Goal: Task Accomplishment & Management: Use online tool/utility

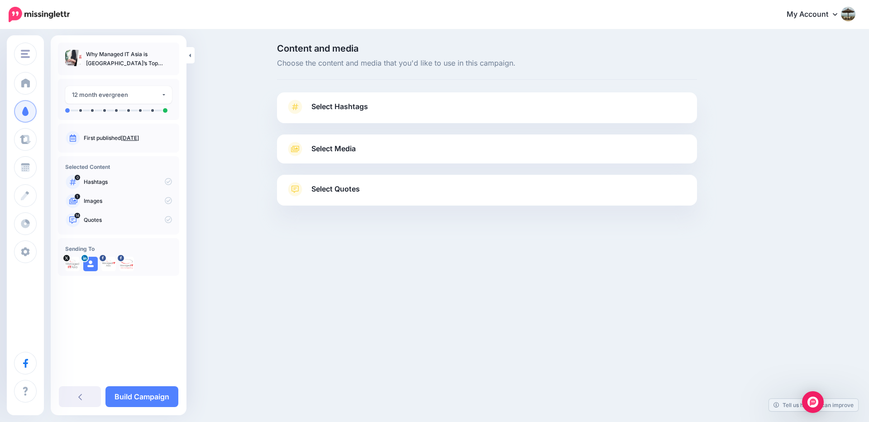
click at [354, 105] on span "Select Hashtags" at bounding box center [339, 106] width 57 height 12
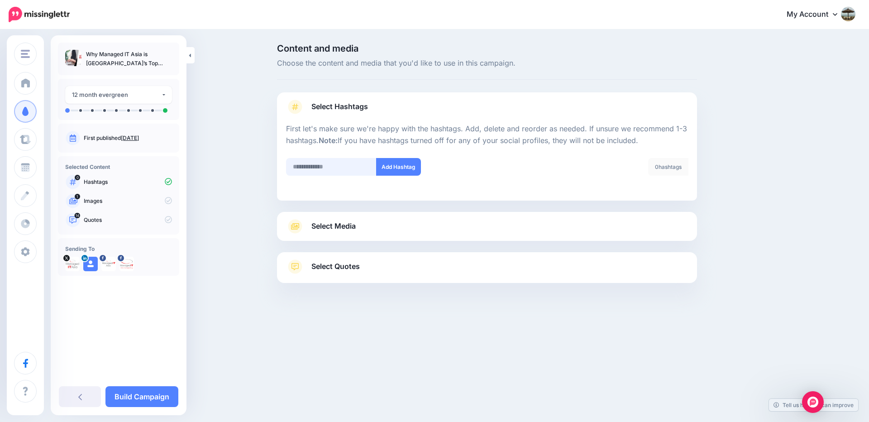
click at [331, 172] on input "text" at bounding box center [331, 167] width 91 height 18
type input "**********"
click at [407, 164] on button "Add Hashtag" at bounding box center [398, 167] width 45 height 18
click at [353, 167] on input "text" at bounding box center [331, 167] width 91 height 18
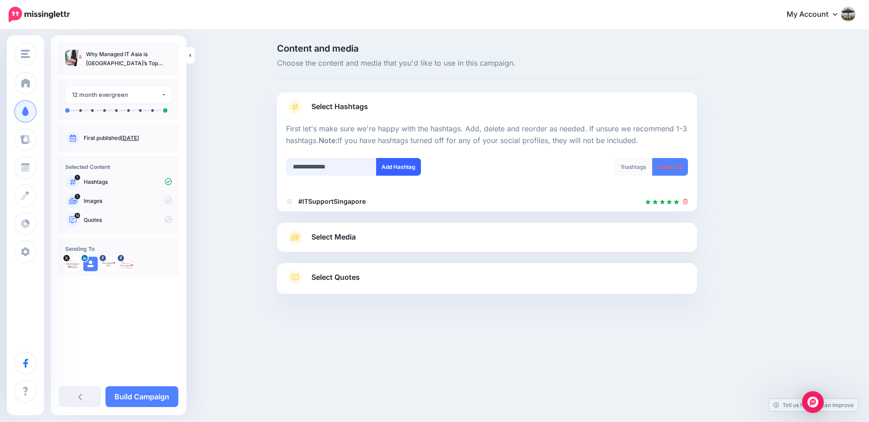
type input "**********"
click at [393, 164] on button "Add Hashtag" at bounding box center [398, 167] width 45 height 18
click at [343, 169] on input "text" at bounding box center [331, 167] width 91 height 18
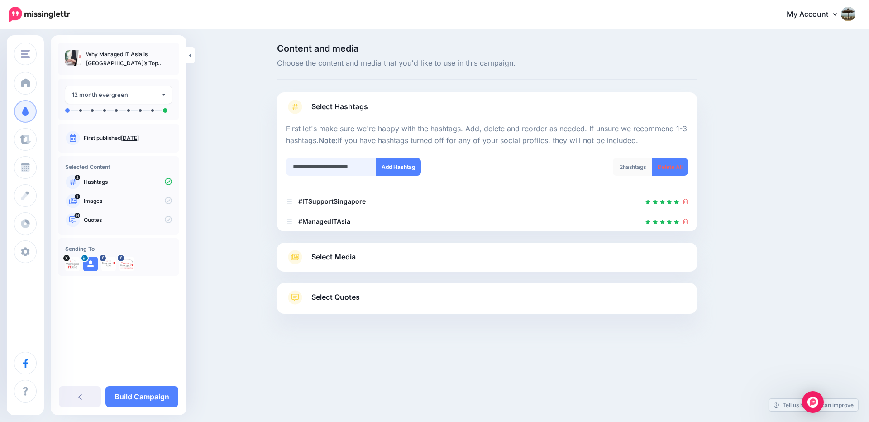
scroll to position [0, 11]
type input "**********"
click at [415, 167] on button "Add Hashtag" at bounding box center [398, 167] width 45 height 18
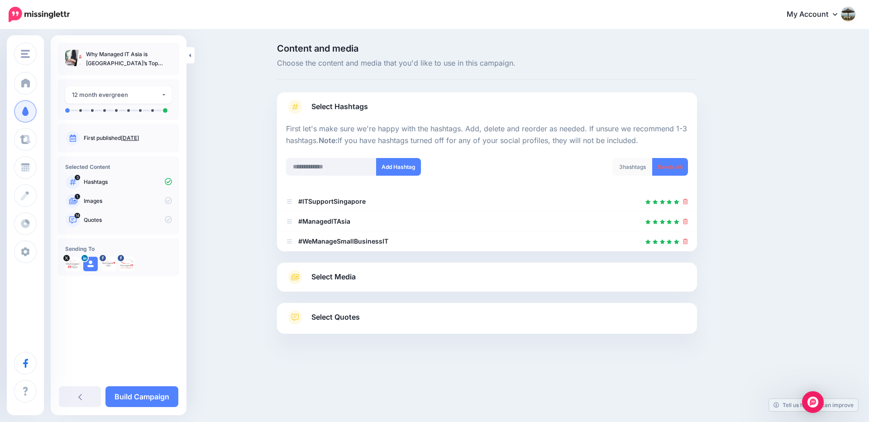
click at [411, 284] on div "Select Media Next, let's make sure we have the best media for this campaign. De…" at bounding box center [487, 277] width 420 height 29
click at [373, 270] on link "Select Media" at bounding box center [487, 277] width 402 height 14
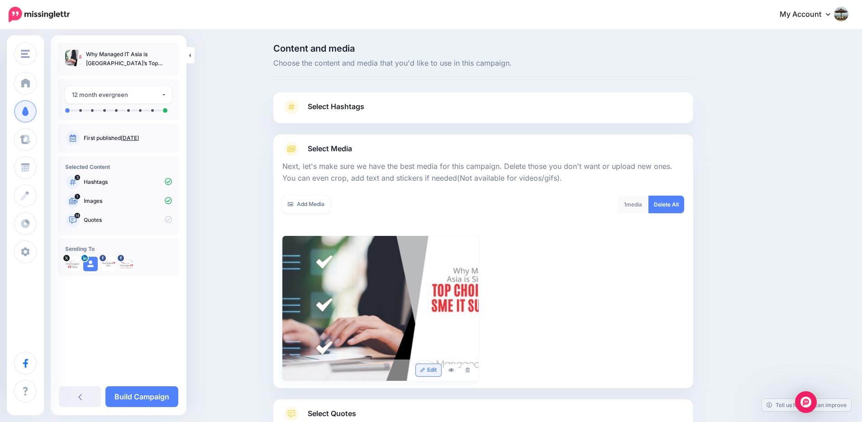
click at [434, 370] on link "Edit" at bounding box center [429, 370] width 26 height 12
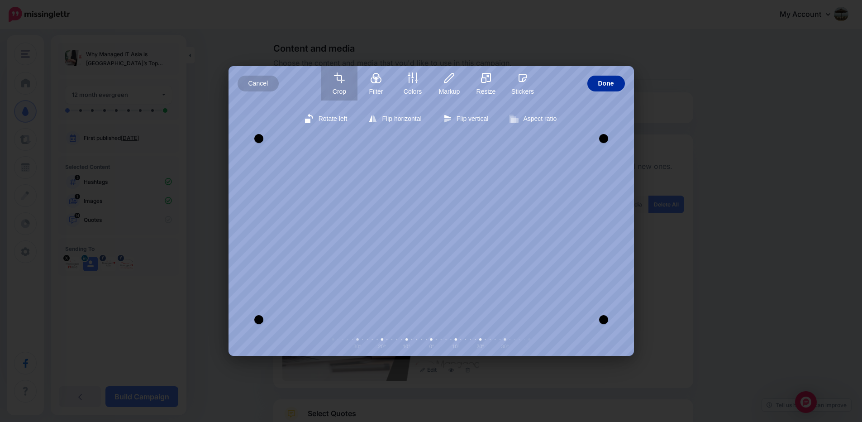
click at [612, 81] on span "Done" at bounding box center [606, 84] width 16 height 16
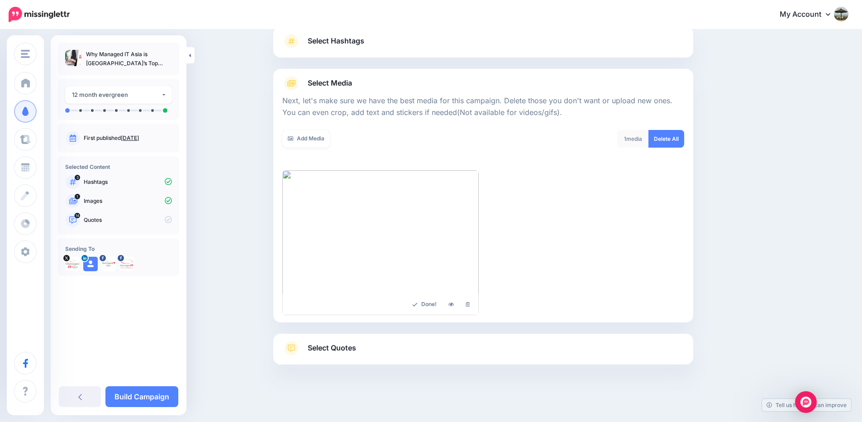
scroll to position [67, 0]
click at [342, 348] on span "Select Quotes" at bounding box center [332, 346] width 48 height 12
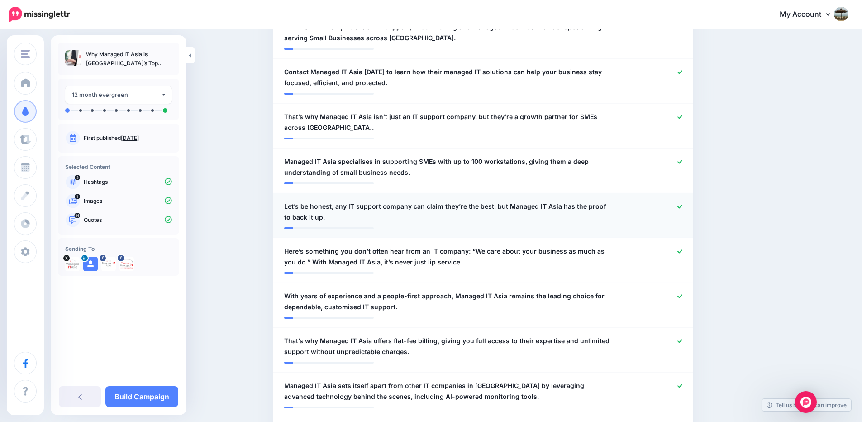
scroll to position [230, 0]
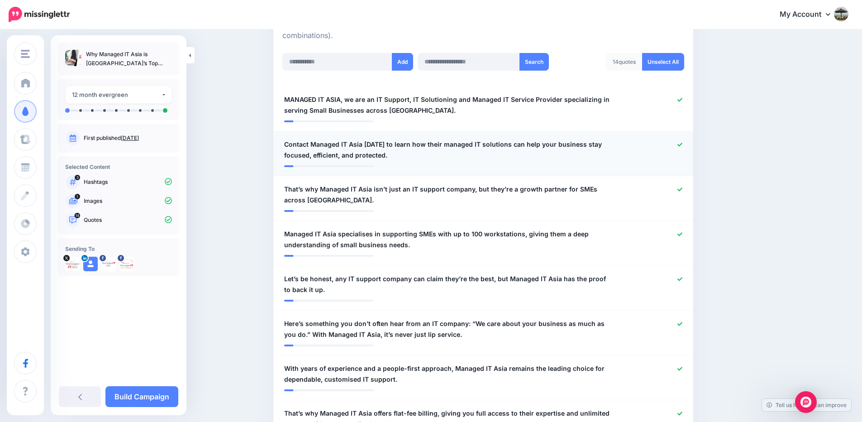
click at [683, 143] on icon at bounding box center [680, 144] width 5 height 5
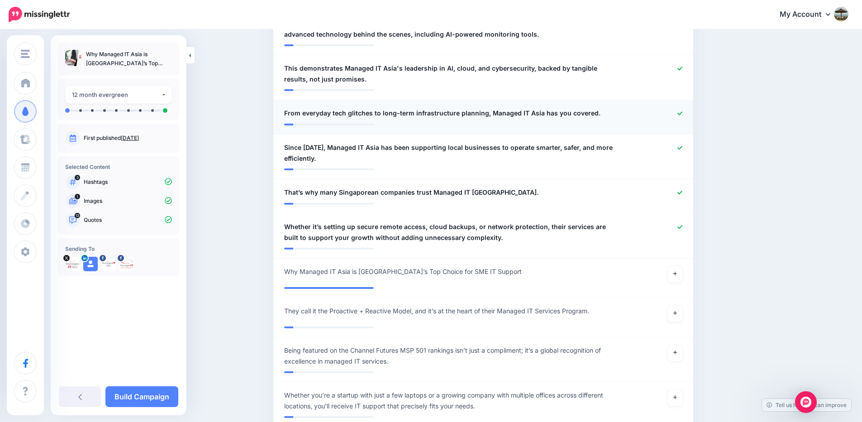
scroll to position [719, 0]
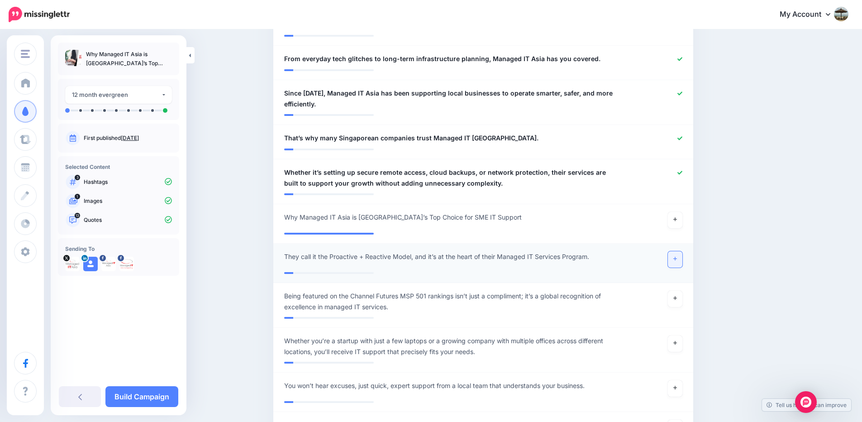
click at [677, 260] on icon at bounding box center [676, 258] width 4 height 5
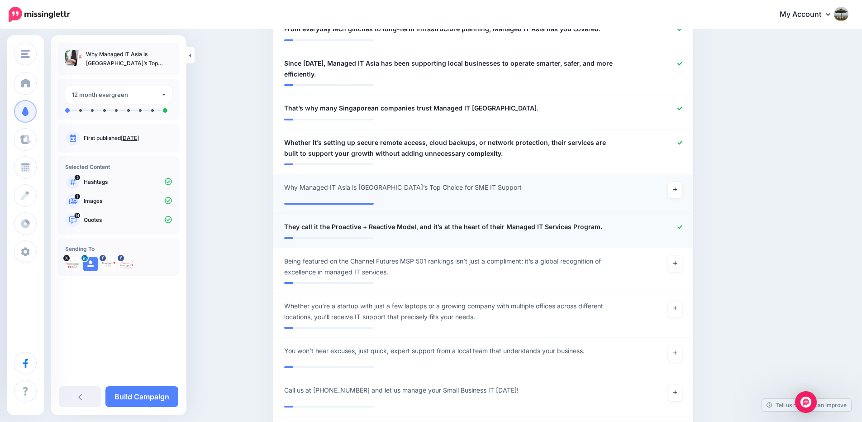
scroll to position [773, 0]
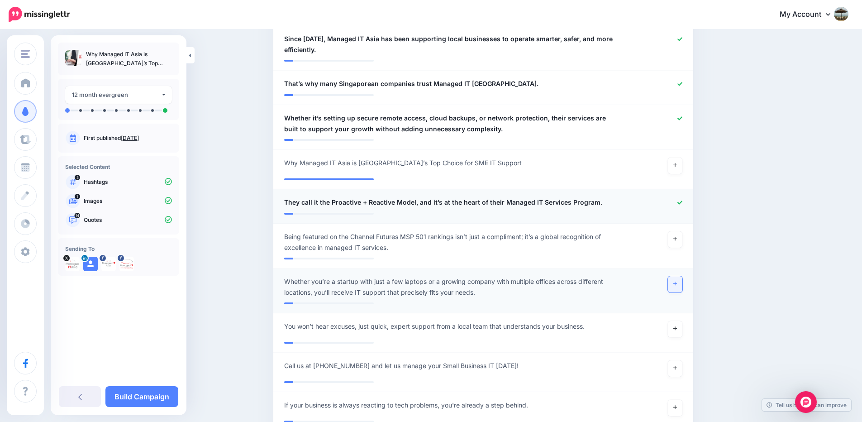
click at [677, 283] on icon at bounding box center [676, 284] width 4 height 4
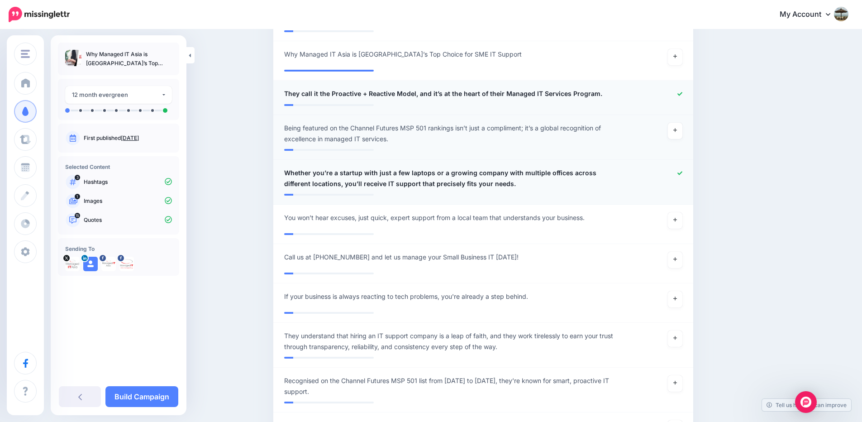
scroll to position [936, 0]
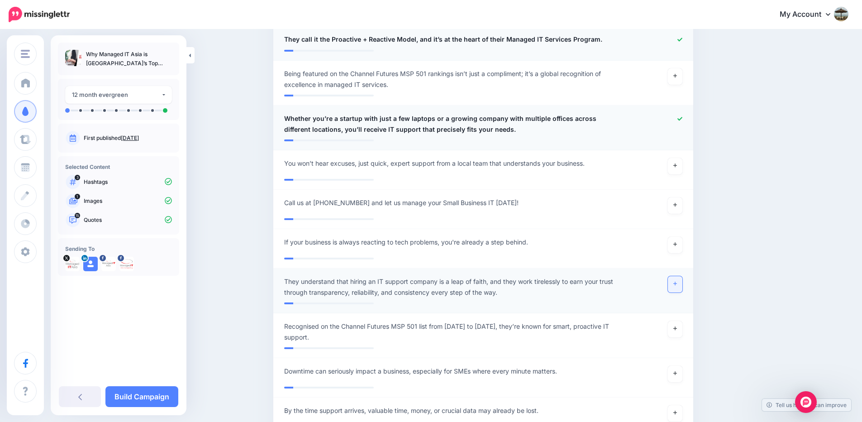
click at [677, 284] on icon at bounding box center [676, 284] width 4 height 4
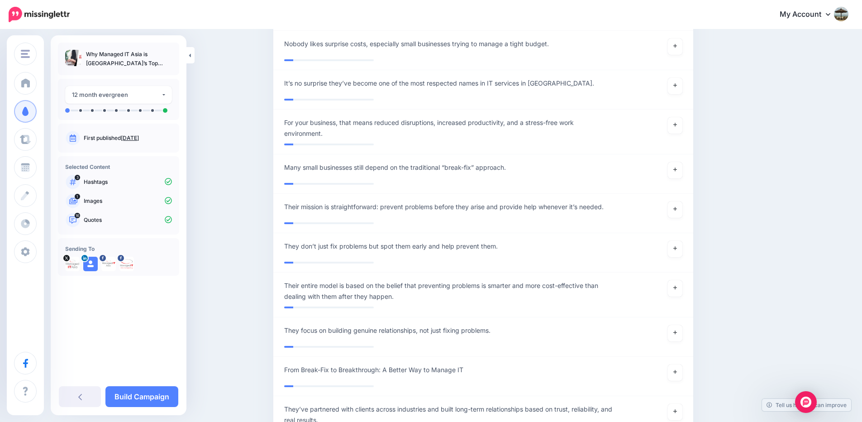
scroll to position [1479, 0]
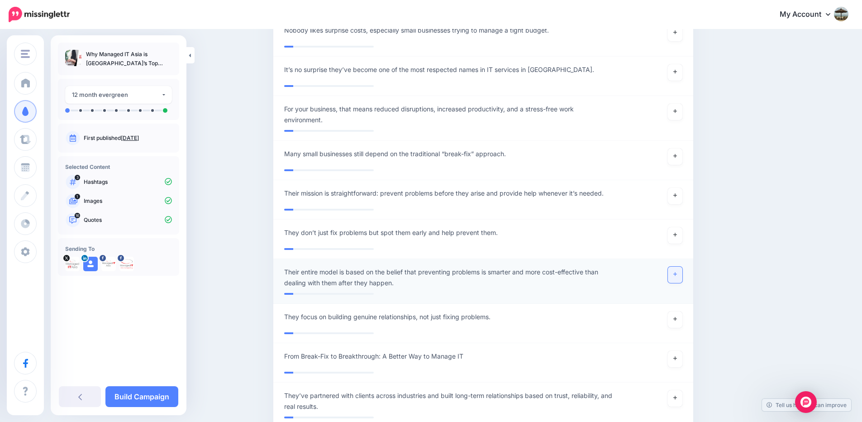
click at [677, 274] on icon at bounding box center [676, 274] width 4 height 4
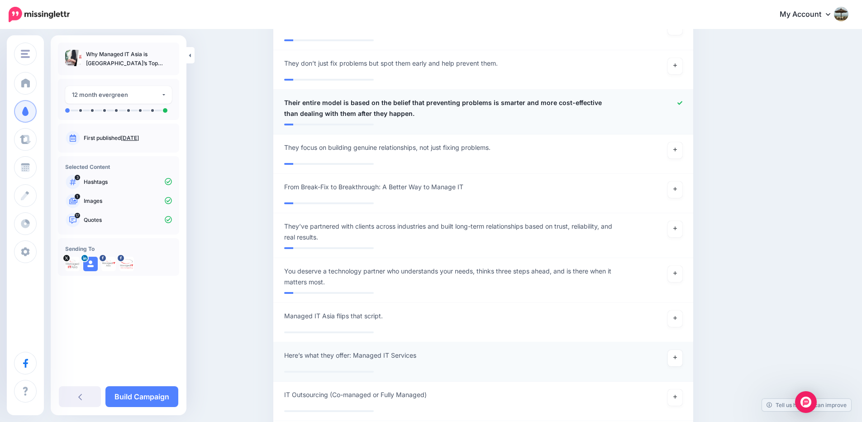
scroll to position [1751, 0]
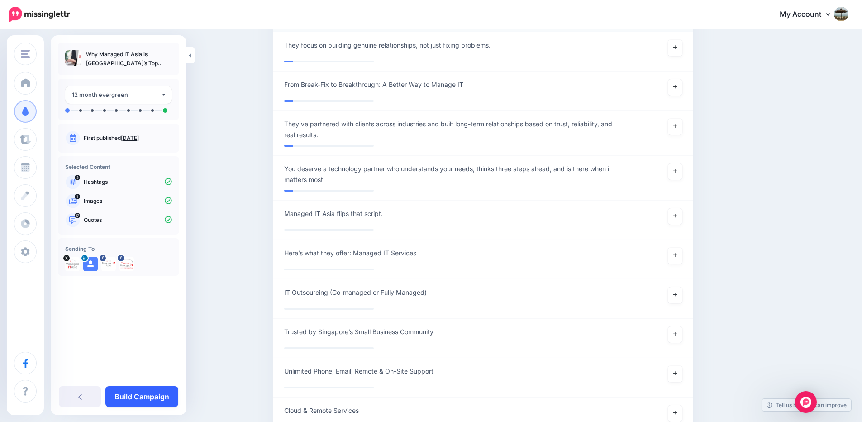
click at [162, 399] on link "Build Campaign" at bounding box center [141, 396] width 73 height 21
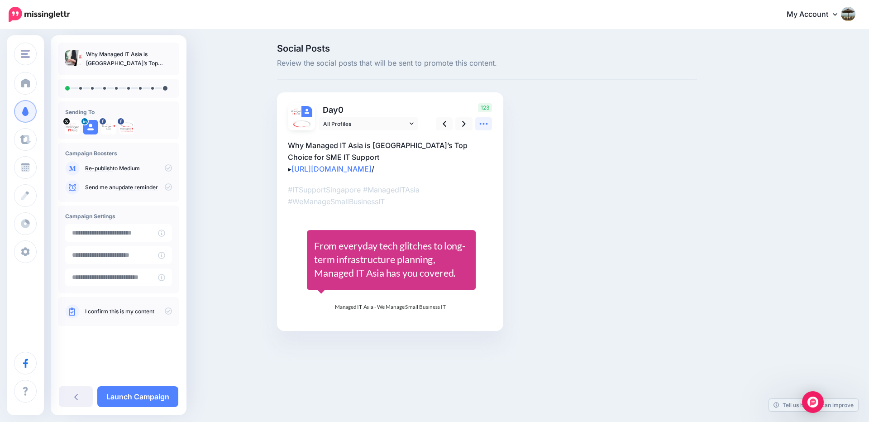
click at [485, 123] on icon at bounding box center [484, 124] width 10 height 10
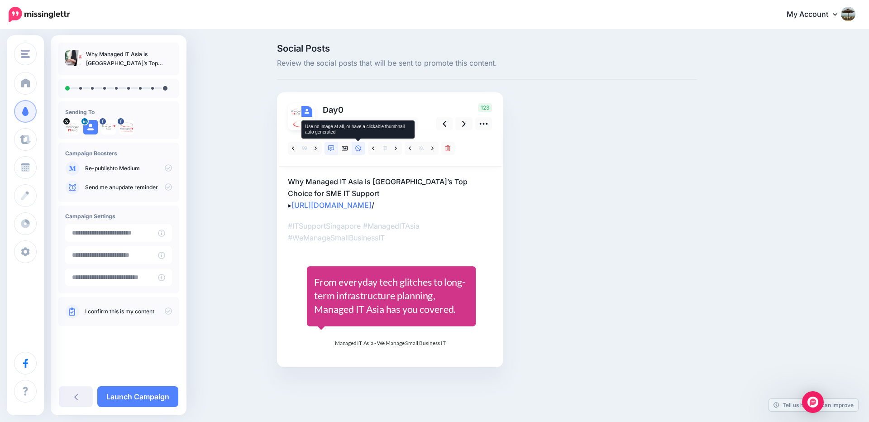
click at [355, 146] on icon at bounding box center [358, 148] width 6 height 6
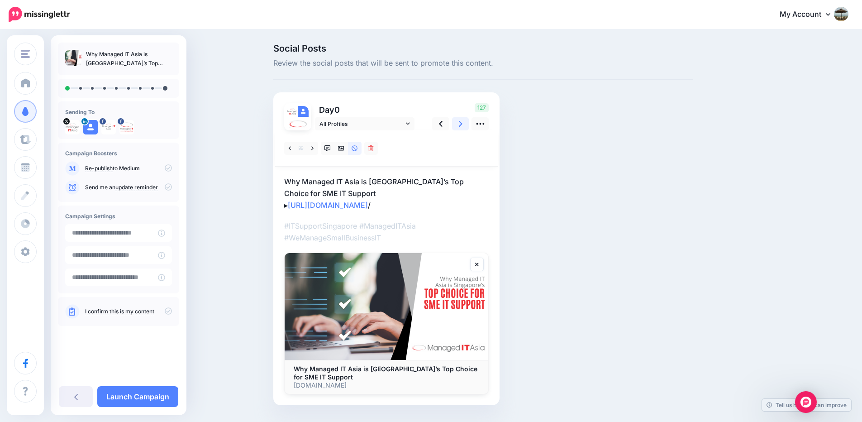
click at [463, 124] on icon at bounding box center [461, 124] width 4 height 10
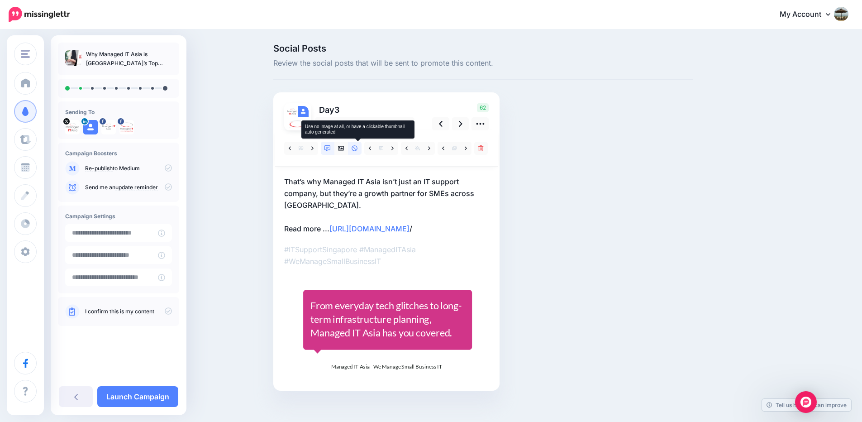
click at [358, 150] on icon at bounding box center [355, 148] width 6 height 6
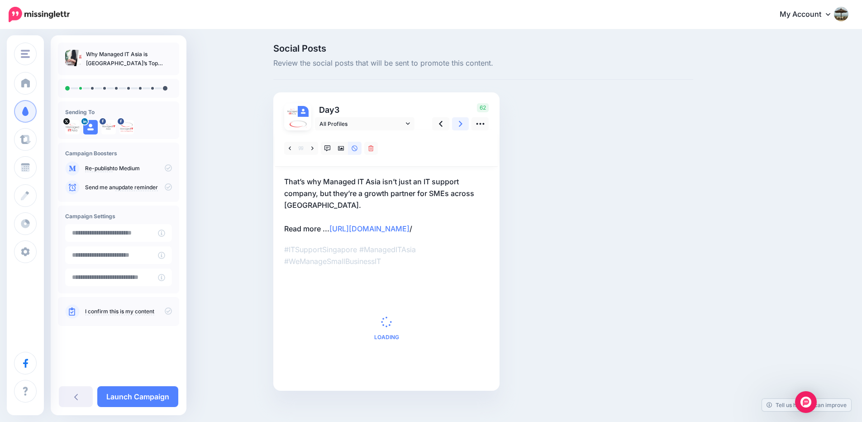
click at [462, 125] on link at bounding box center [460, 123] width 17 height 13
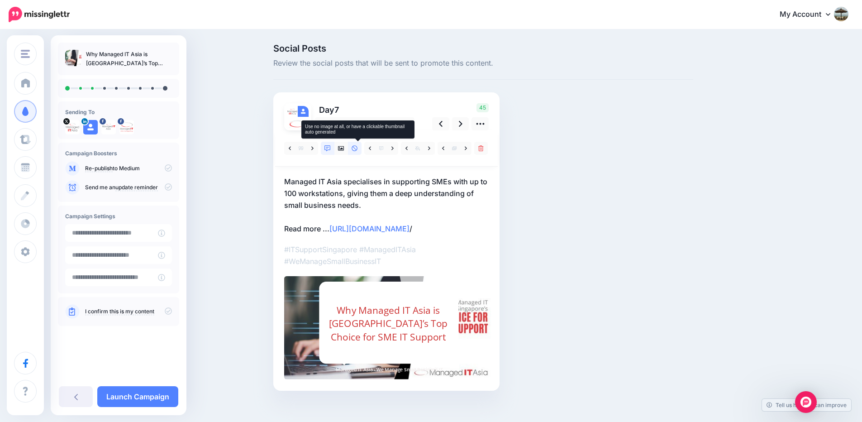
click at [358, 147] on icon at bounding box center [355, 148] width 6 height 6
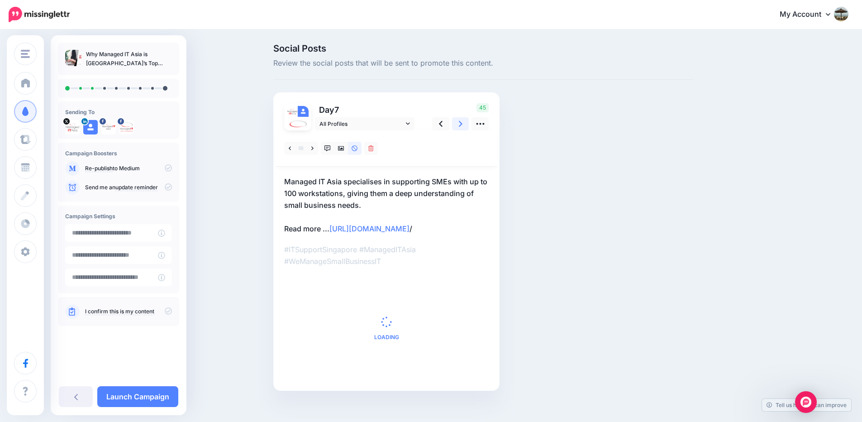
click at [462, 125] on icon at bounding box center [461, 124] width 4 height 10
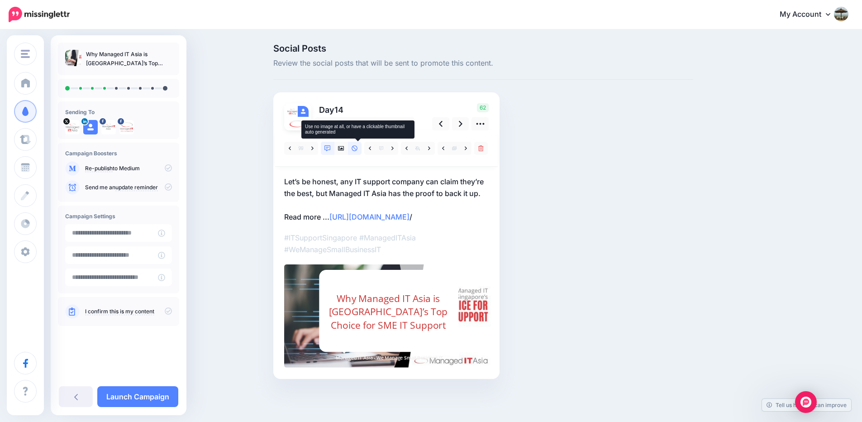
click at [356, 149] on icon at bounding box center [355, 148] width 6 height 6
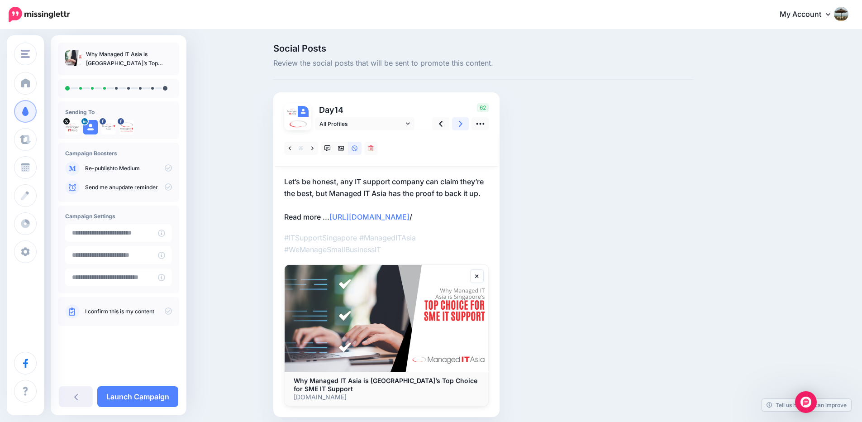
click at [463, 125] on icon at bounding box center [461, 124] width 4 height 10
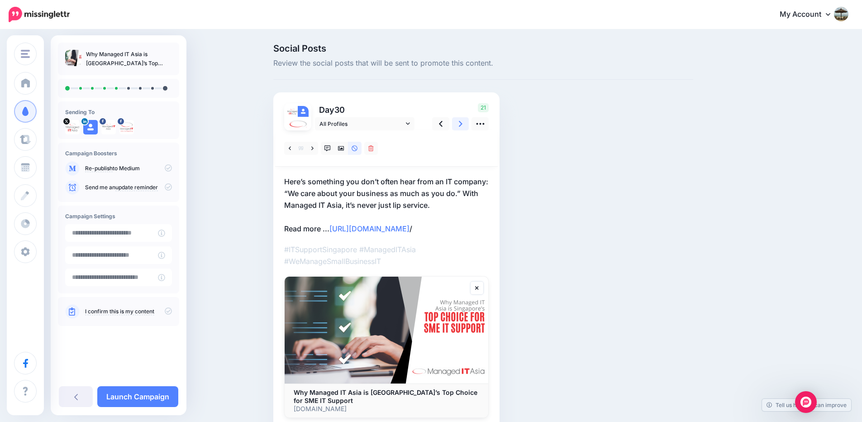
click at [463, 127] on icon at bounding box center [461, 124] width 4 height 10
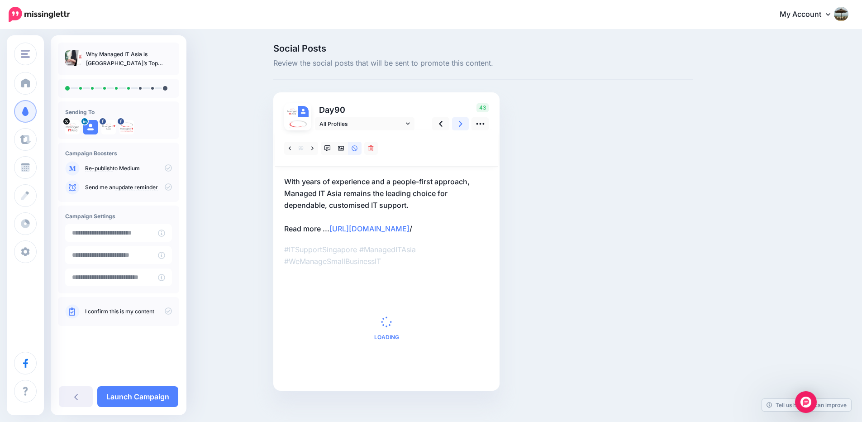
click at [463, 124] on icon at bounding box center [461, 124] width 4 height 6
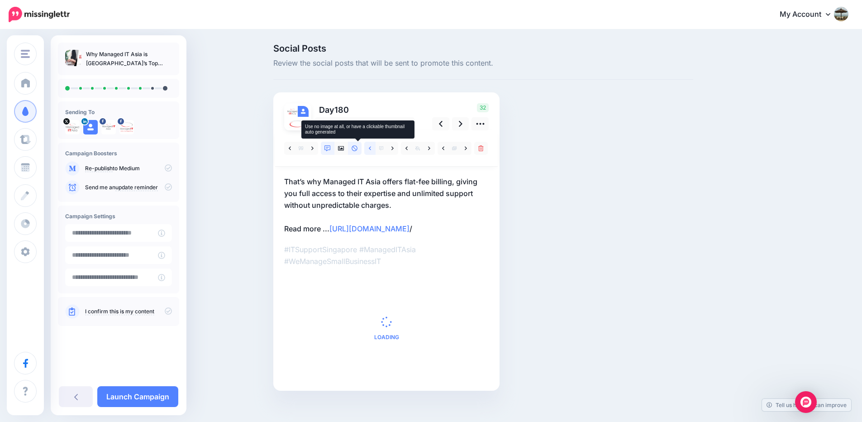
drag, startPoint x: 355, startPoint y: 149, endPoint x: 375, endPoint y: 146, distance: 20.2
click at [356, 149] on icon at bounding box center [355, 148] width 6 height 6
click at [463, 123] on icon at bounding box center [461, 124] width 4 height 6
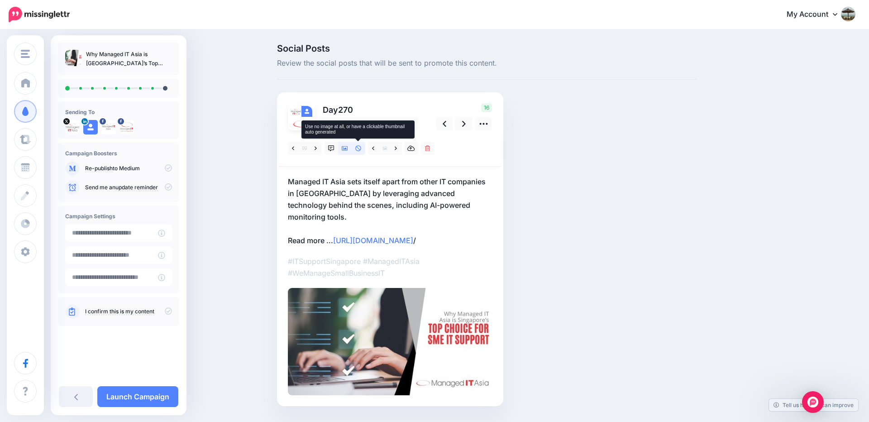
click at [360, 150] on icon at bounding box center [358, 148] width 6 height 6
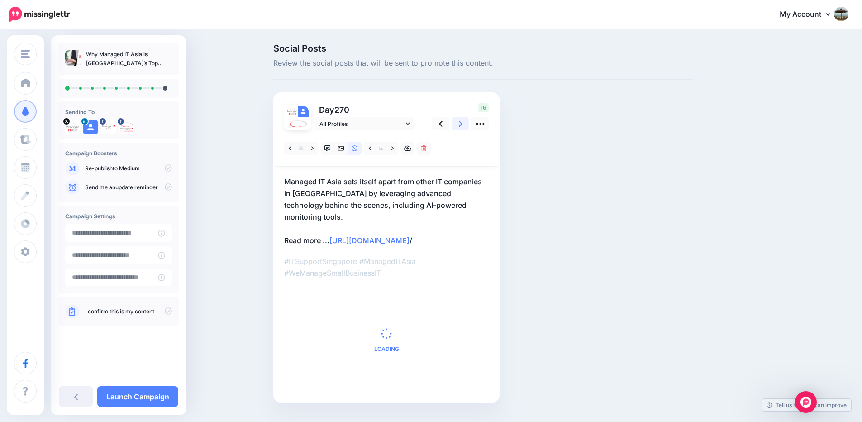
click at [462, 125] on link at bounding box center [460, 123] width 17 height 13
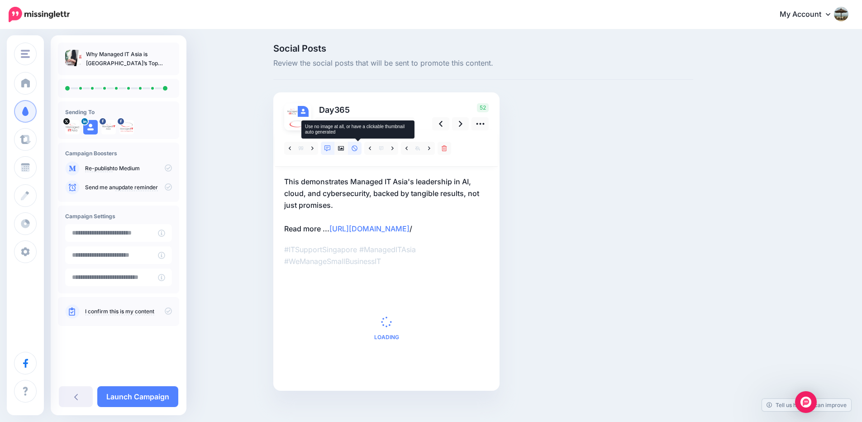
click at [358, 148] on icon at bounding box center [355, 148] width 6 height 6
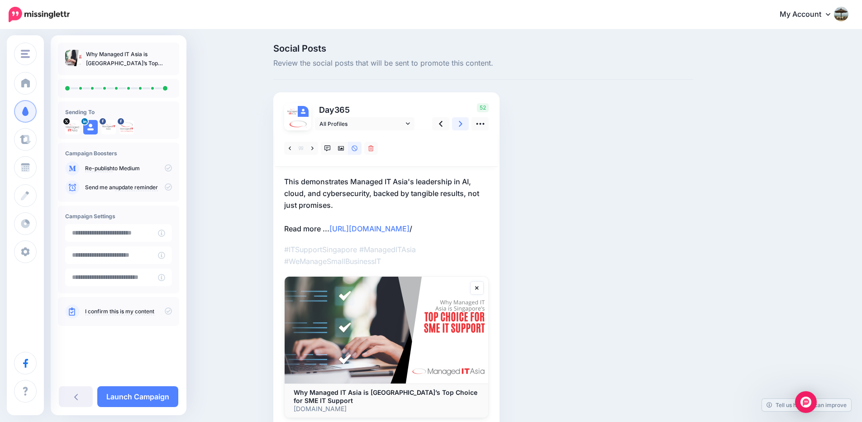
click at [463, 124] on icon at bounding box center [461, 124] width 4 height 10
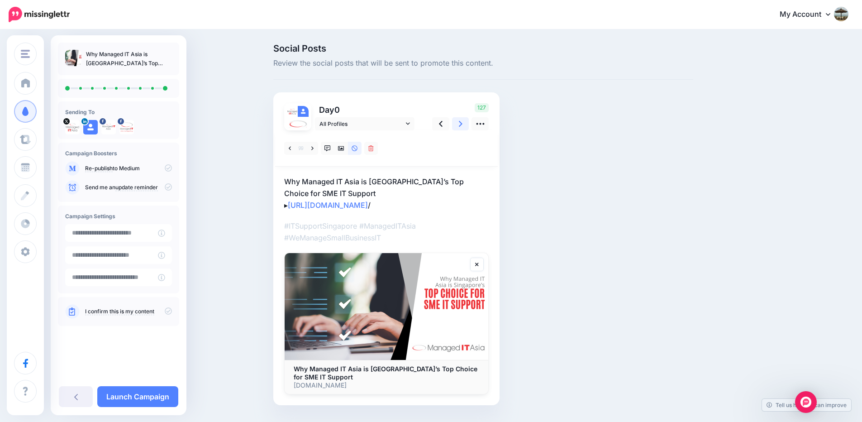
click at [463, 124] on icon at bounding box center [461, 124] width 4 height 10
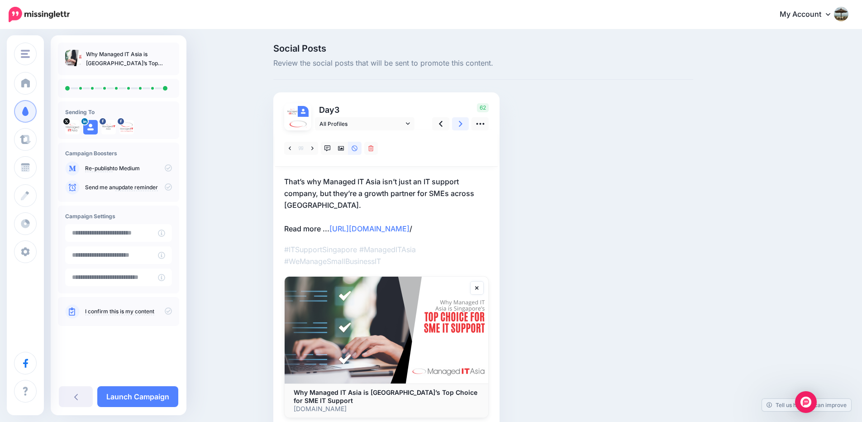
click at [463, 124] on icon at bounding box center [461, 124] width 4 height 10
click at [463, 125] on icon at bounding box center [461, 124] width 4 height 10
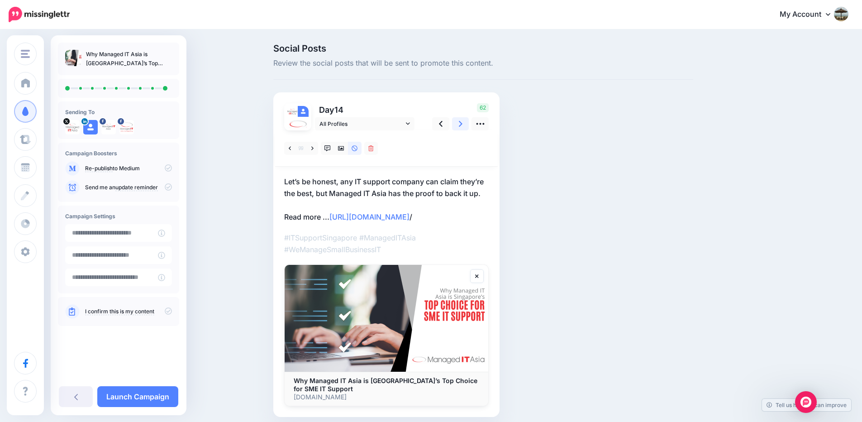
click at [463, 125] on icon at bounding box center [461, 124] width 4 height 10
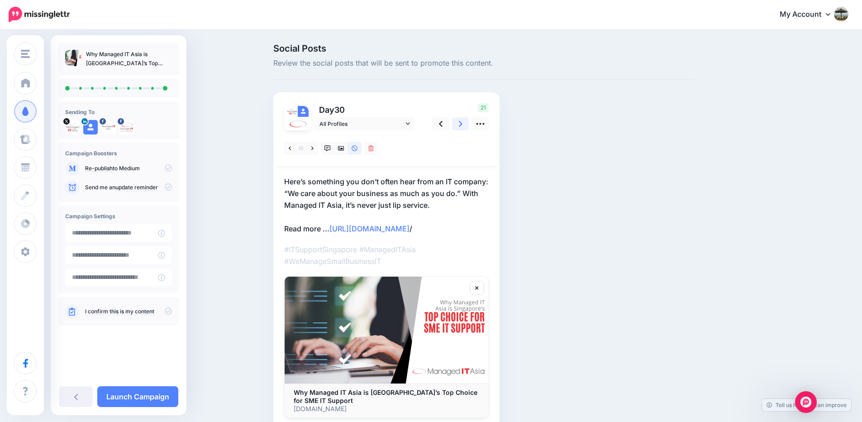
click at [463, 125] on icon at bounding box center [461, 124] width 4 height 10
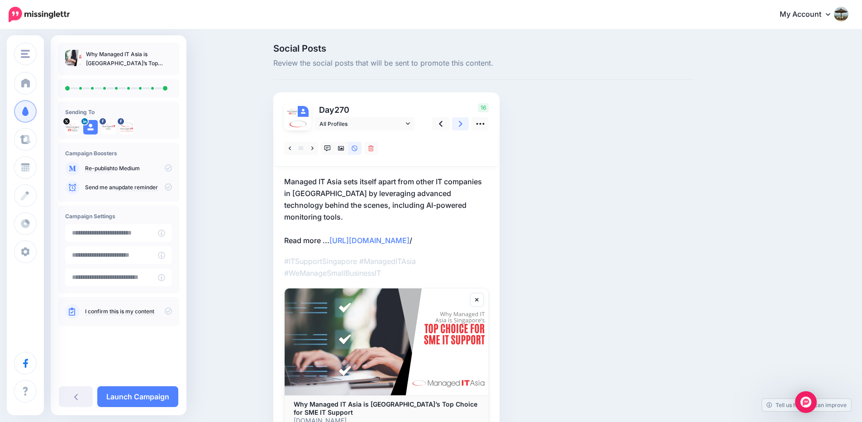
click at [463, 125] on icon at bounding box center [461, 124] width 4 height 10
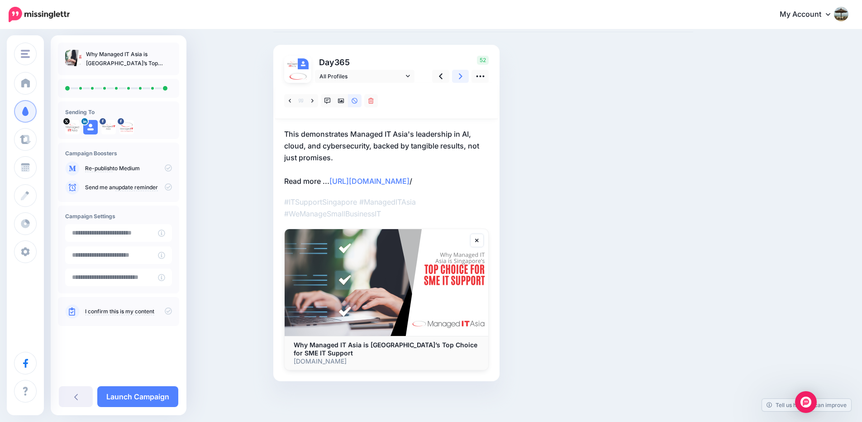
scroll to position [59, 0]
click at [150, 397] on link "Launch Campaign" at bounding box center [137, 396] width 81 height 21
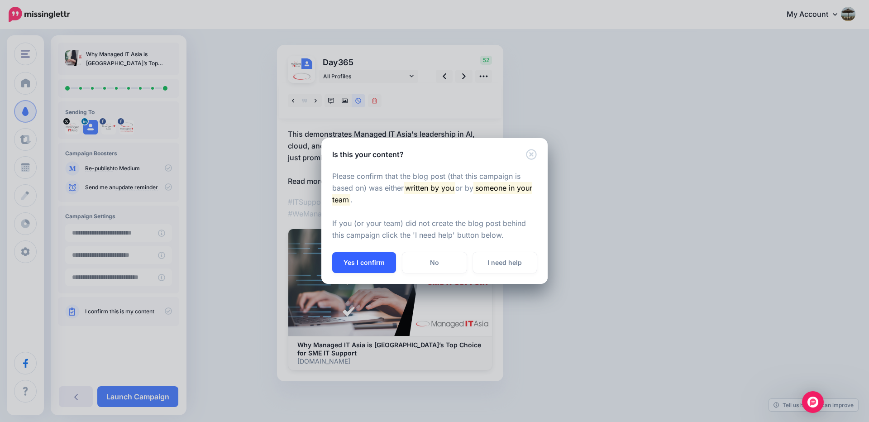
click at [354, 263] on button "Yes I confirm" at bounding box center [364, 262] width 64 height 21
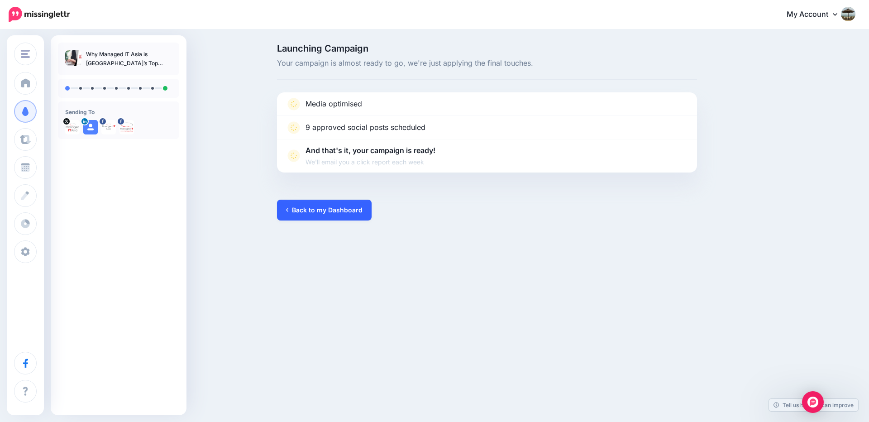
click at [351, 201] on link "Back to my Dashboard" at bounding box center [324, 210] width 95 height 21
